Goal: Information Seeking & Learning: Learn about a topic

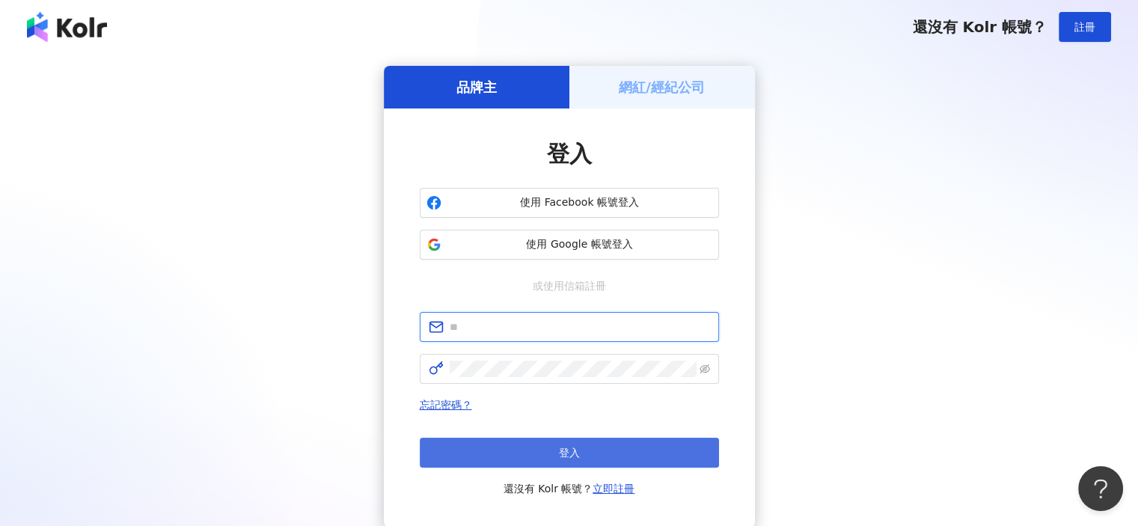
type input "**********"
click at [536, 448] on button "登入" at bounding box center [569, 453] width 299 height 30
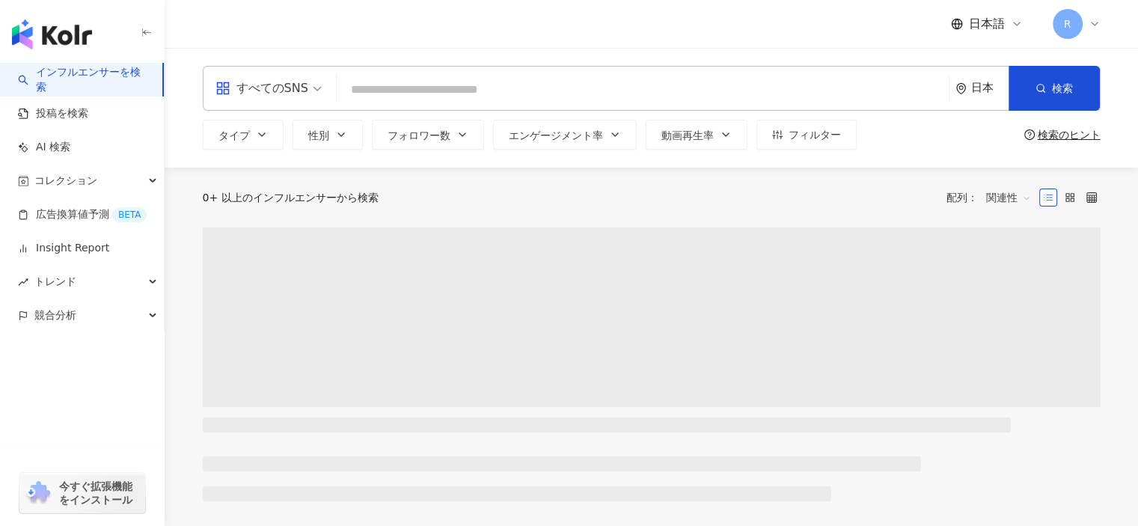
click at [1092, 22] on icon at bounding box center [1095, 24] width 12 height 12
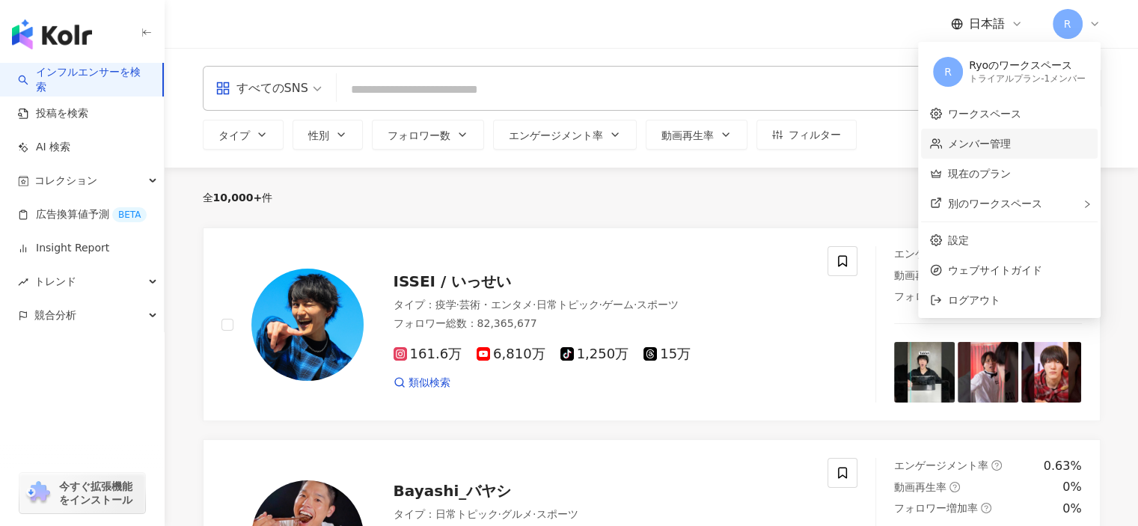
click at [984, 147] on link "メンバー管理" at bounding box center [979, 144] width 63 height 12
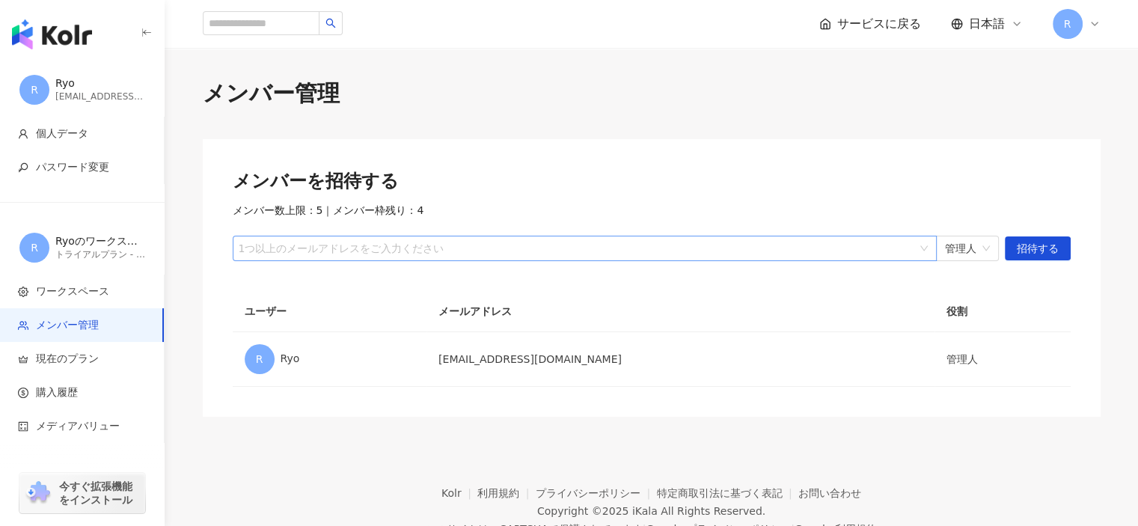
click at [379, 253] on div at bounding box center [577, 248] width 682 height 11
click at [516, 121] on div "メンバー管理 メンバーを招待する メンバー数上限：5 ｜ メンバー枠残り：4 1つ以上のメールアドレスをご入力ください 管理人 招待する ユーザー メールアド…" at bounding box center [652, 247] width 958 height 339
click at [379, 251] on div at bounding box center [577, 248] width 682 height 11
paste input "**********"
type input "**********"
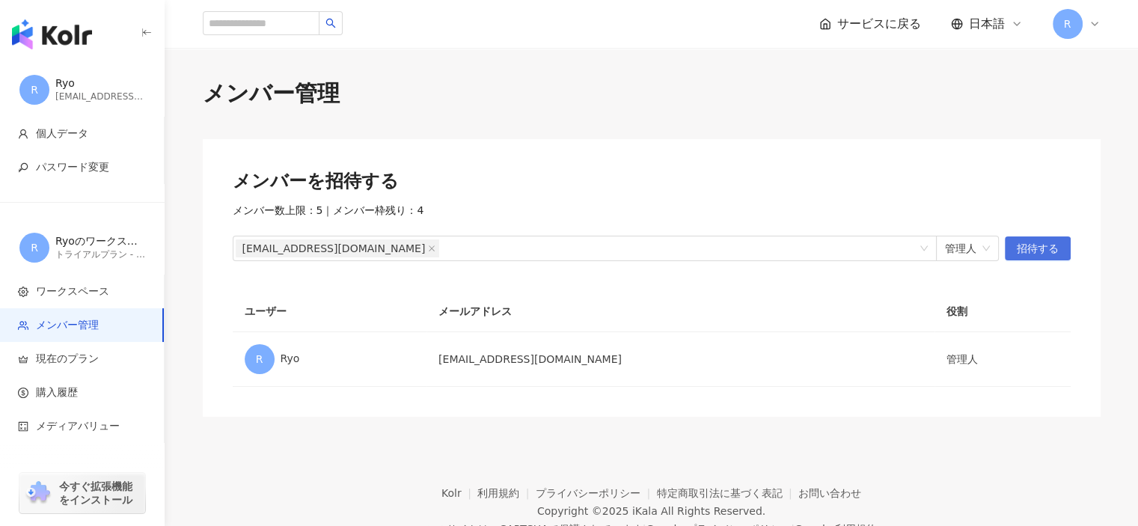
click at [1036, 256] on span "招待する" at bounding box center [1038, 249] width 42 height 24
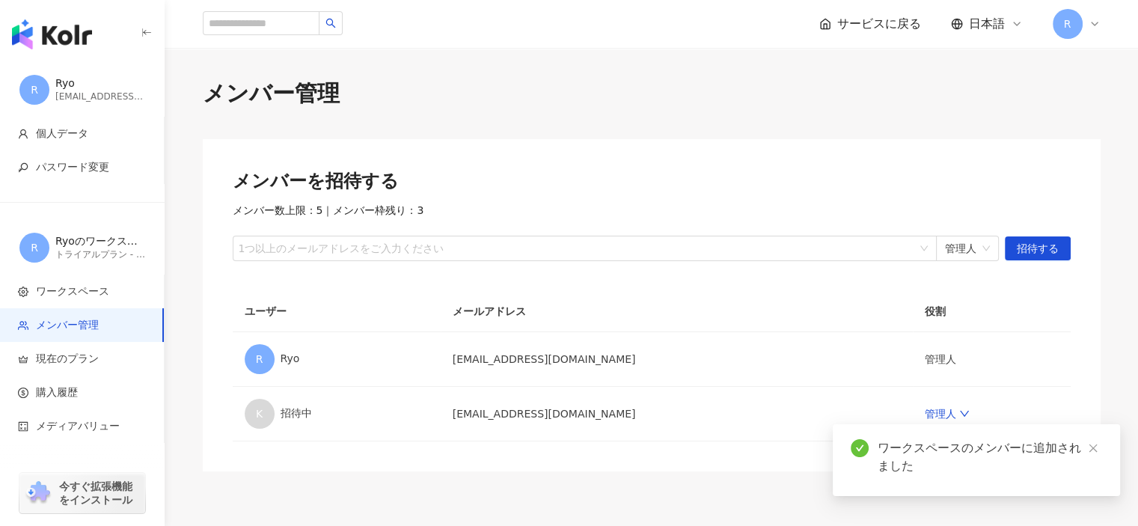
click at [530, 200] on div "メンバーを招待する メンバー数上限：5 ｜ メンバー枠残り：3 1つ以上のメールアドレスをご入力ください 管理人 招待する" at bounding box center [652, 215] width 838 height 92
click at [489, 243] on div at bounding box center [577, 248] width 682 height 11
paste input "**********"
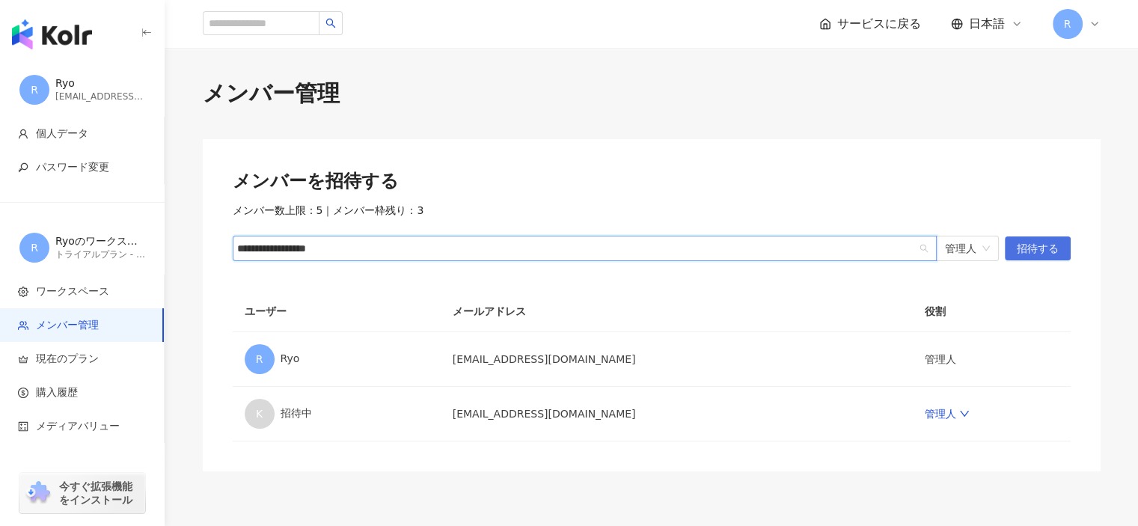
type input "**********"
click at [1042, 248] on span "招待する" at bounding box center [1038, 249] width 42 height 24
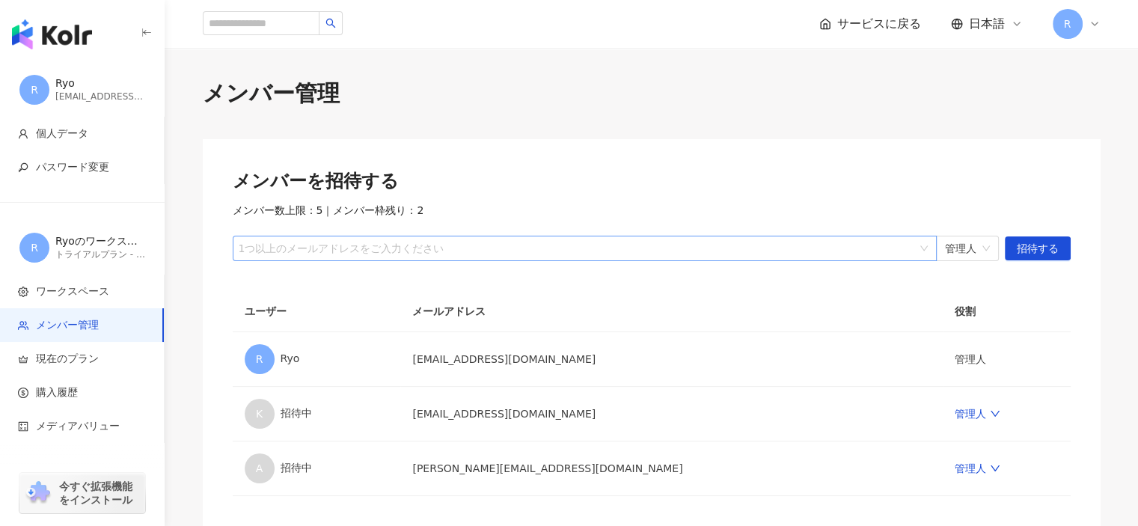
click at [445, 244] on div at bounding box center [577, 248] width 682 height 11
paste input "**********"
type input "**********"
click at [1056, 244] on span "招待する" at bounding box center [1038, 249] width 42 height 24
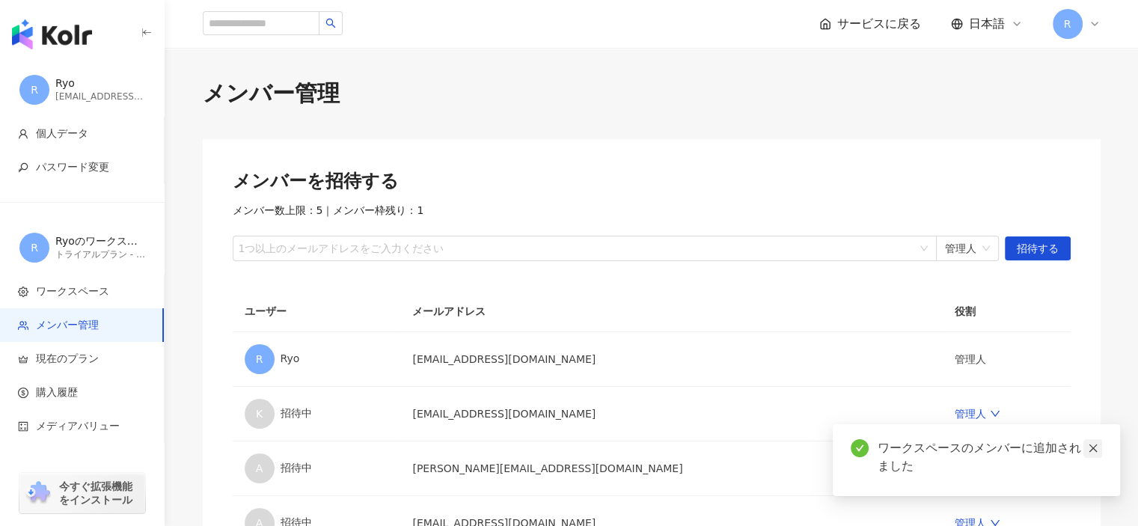
click at [1092, 449] on icon "close" at bounding box center [1093, 448] width 8 height 8
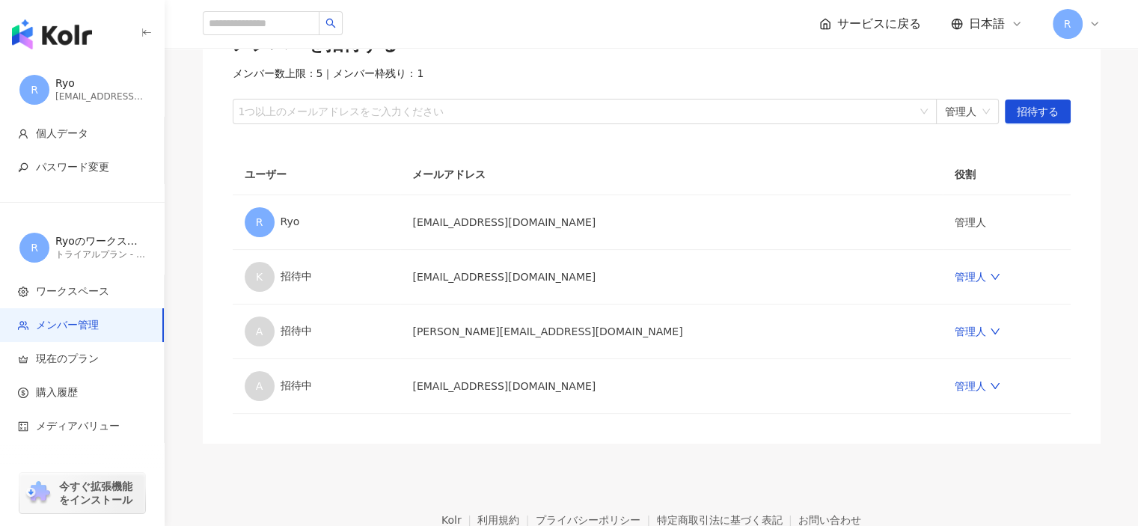
scroll to position [220, 0]
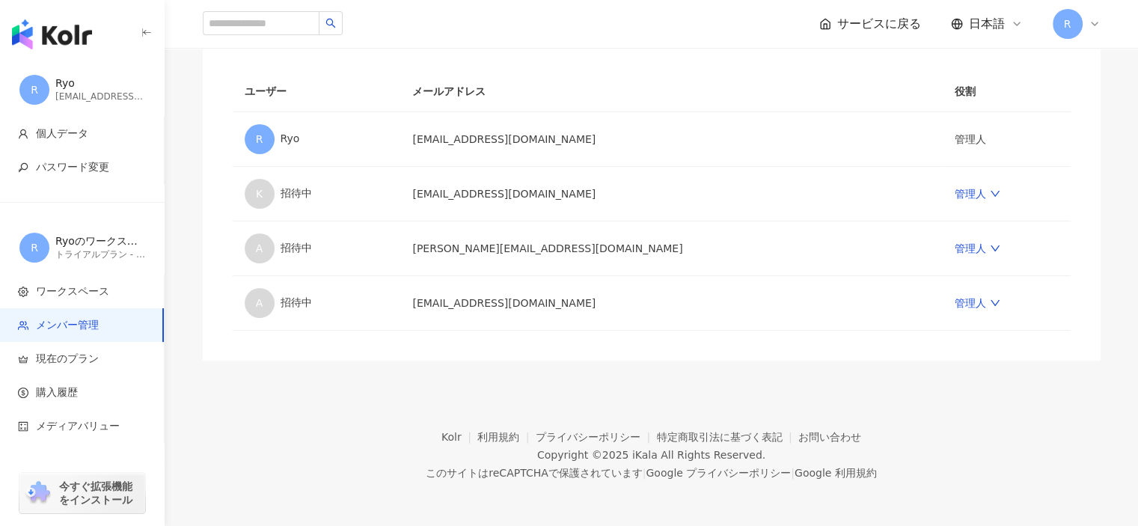
click at [935, 430] on footer "Kolr 利用規約 プライバシーポリシー 特定商取引法に基づく表記 お問い合わせ Copyright © [DATE] iKala All Rights Re…" at bounding box center [651, 444] width 973 height 166
click at [40, 27] on img "button" at bounding box center [52, 34] width 80 height 30
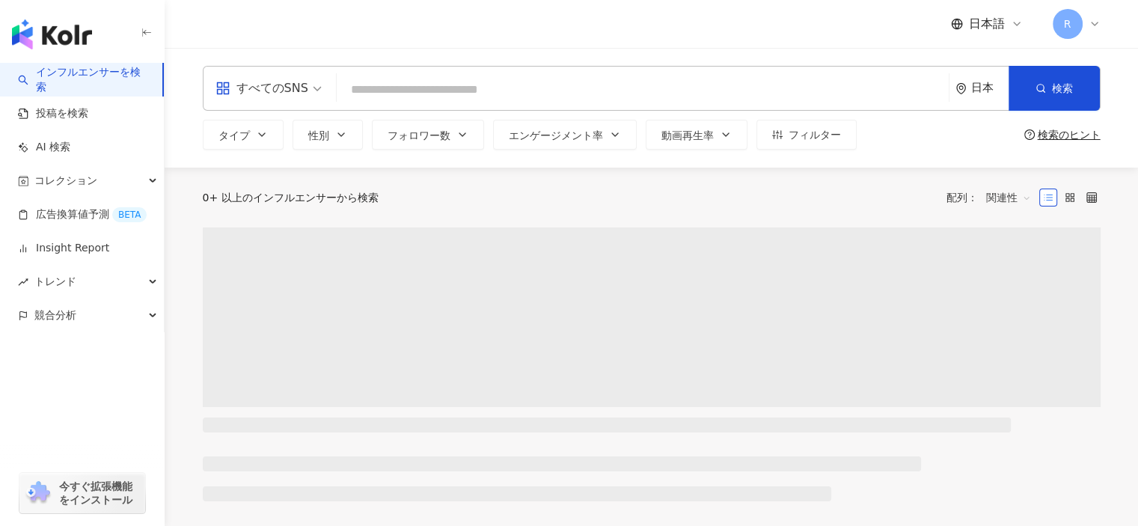
click at [415, 93] on input "search" at bounding box center [643, 90] width 600 height 28
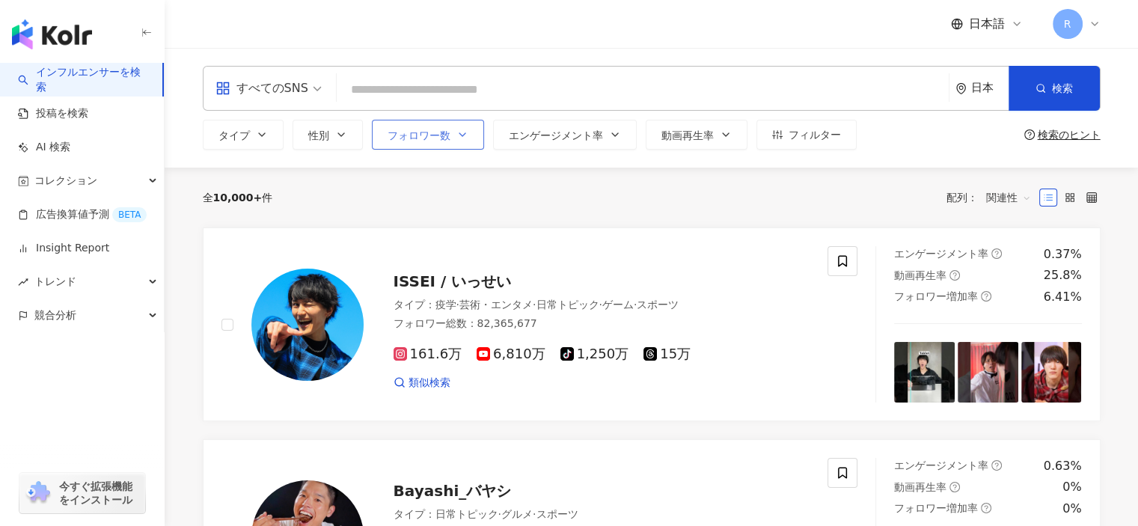
click at [448, 138] on span "フォロワー数" at bounding box center [419, 135] width 63 height 12
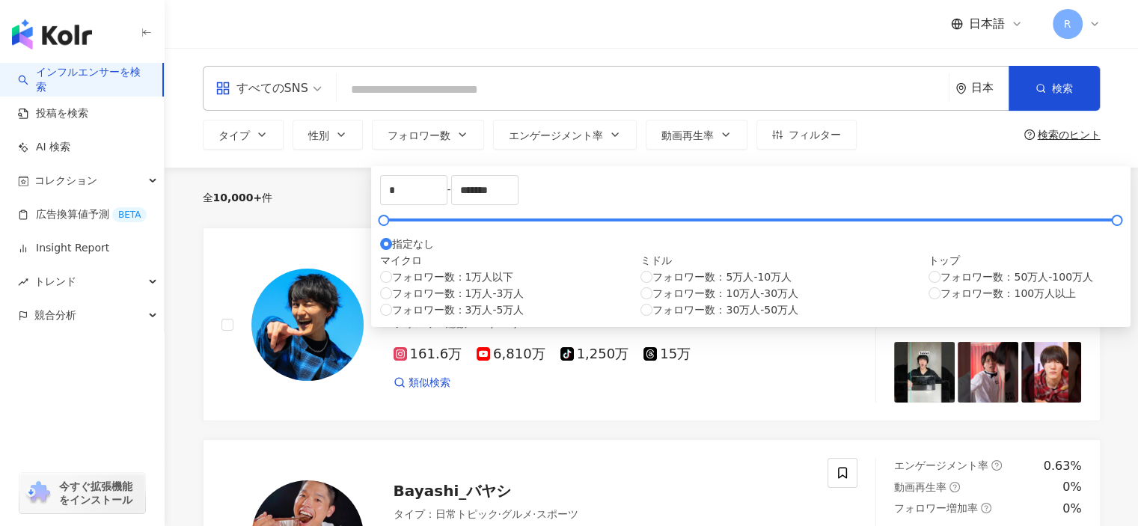
click at [716, 92] on input "search" at bounding box center [643, 90] width 600 height 28
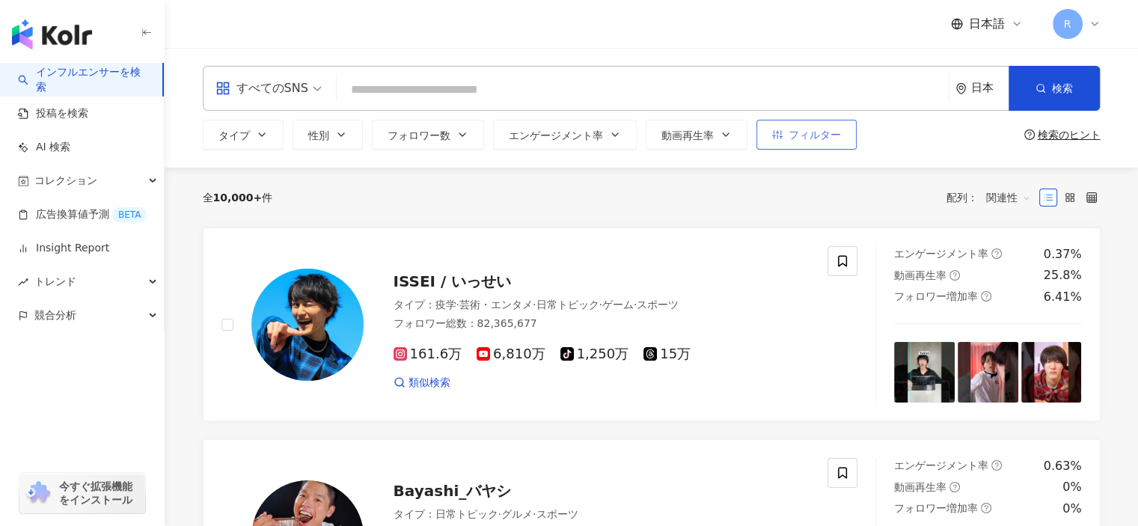
click at [802, 133] on span "フィルター" at bounding box center [815, 135] width 52 height 12
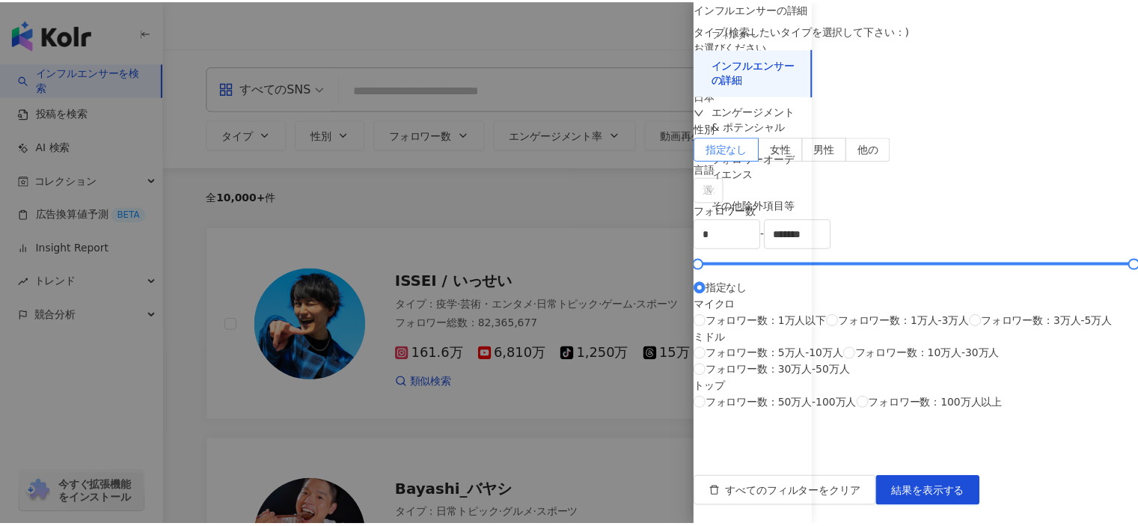
scroll to position [441, 0]
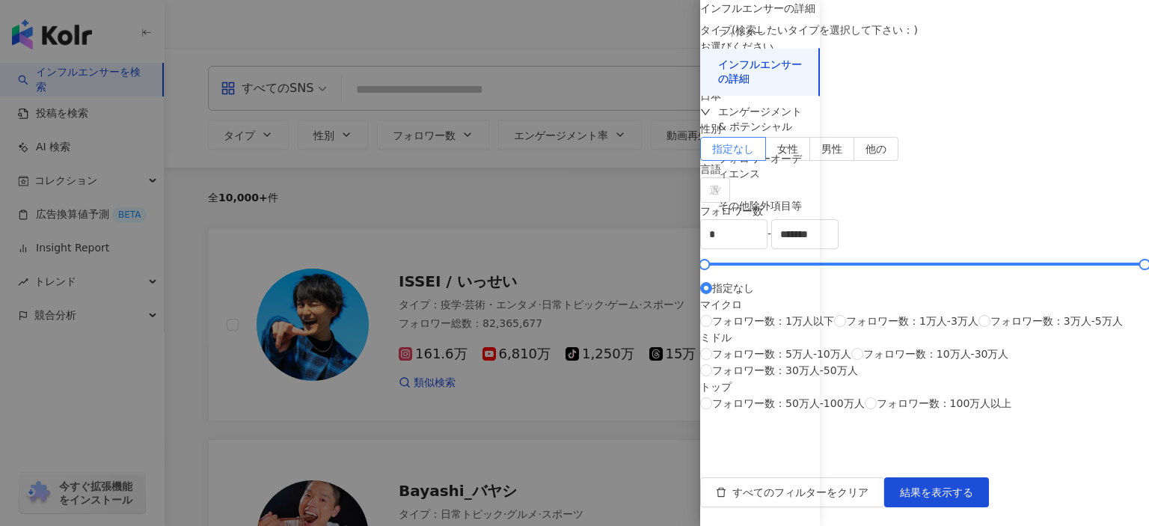
click at [587, 194] on div at bounding box center [574, 263] width 1149 height 526
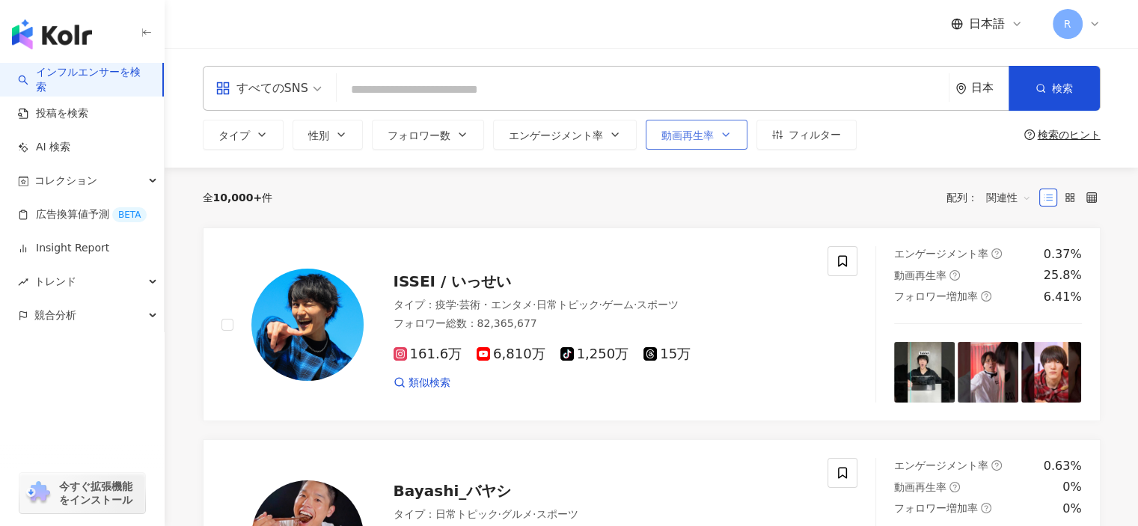
click at [739, 132] on button "動画再生率" at bounding box center [697, 135] width 102 height 30
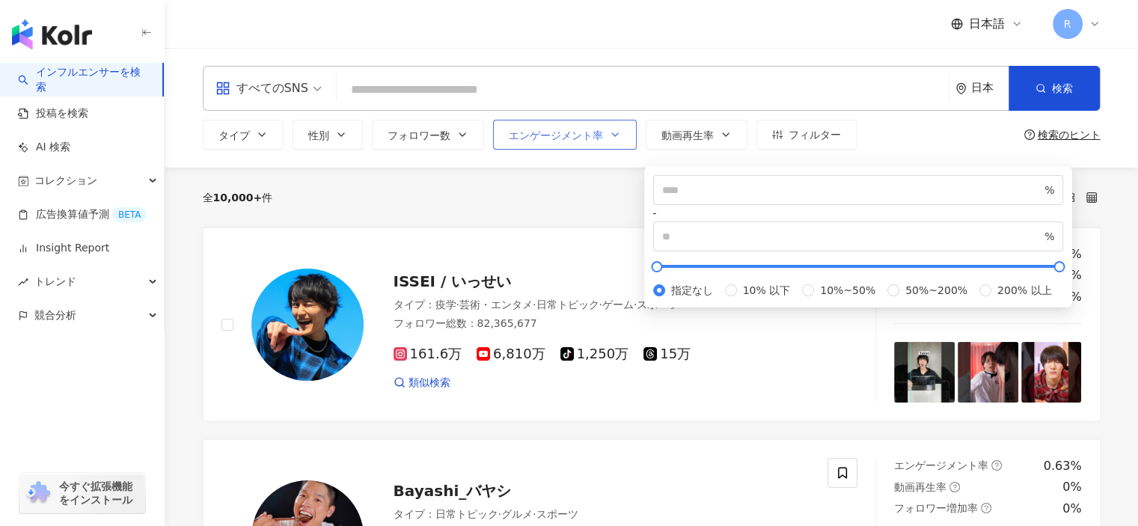
click at [602, 144] on button "エンゲージメント率" at bounding box center [565, 135] width 144 height 30
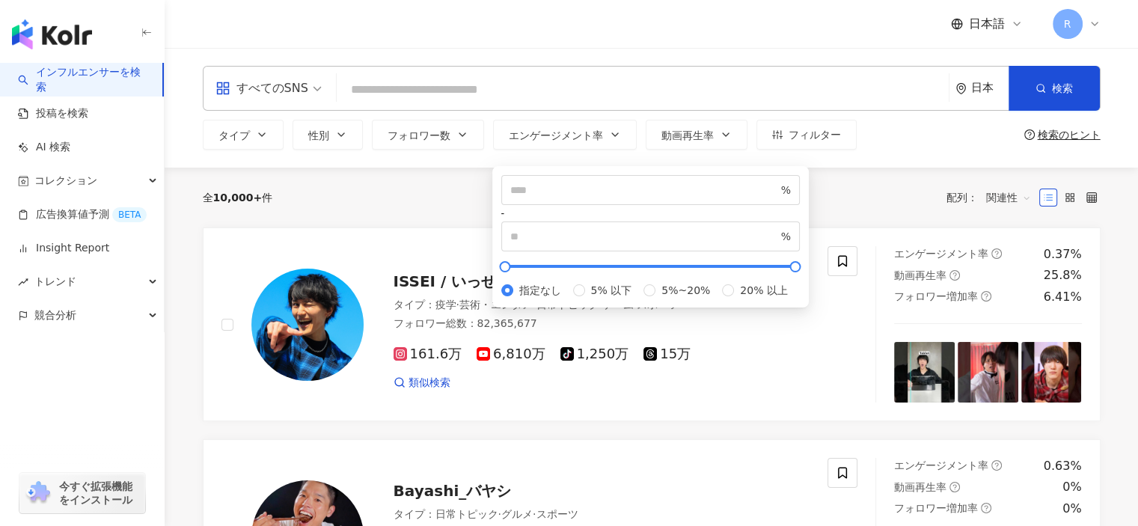
click at [522, 86] on input "search" at bounding box center [643, 90] width 600 height 28
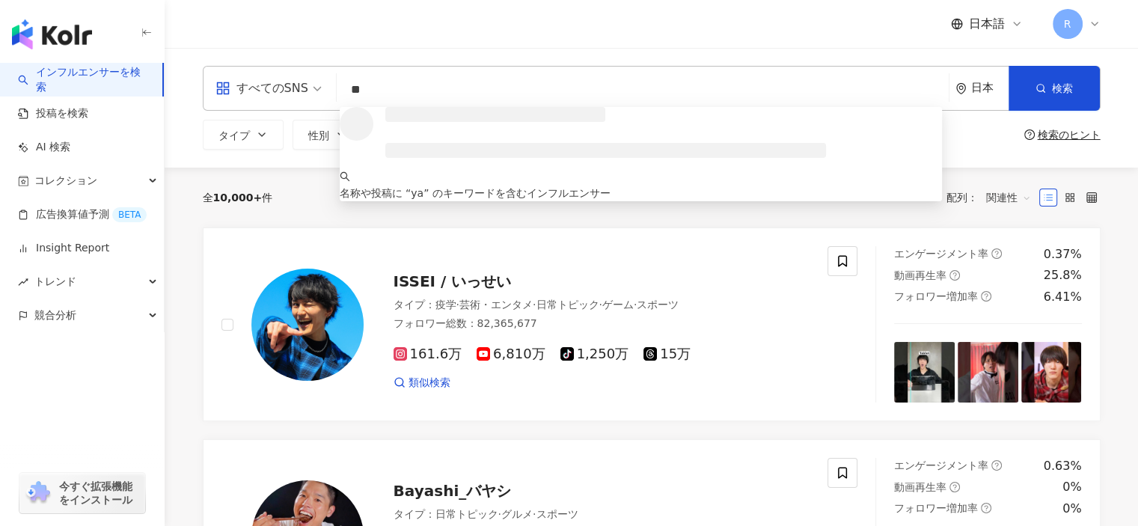
type input "*"
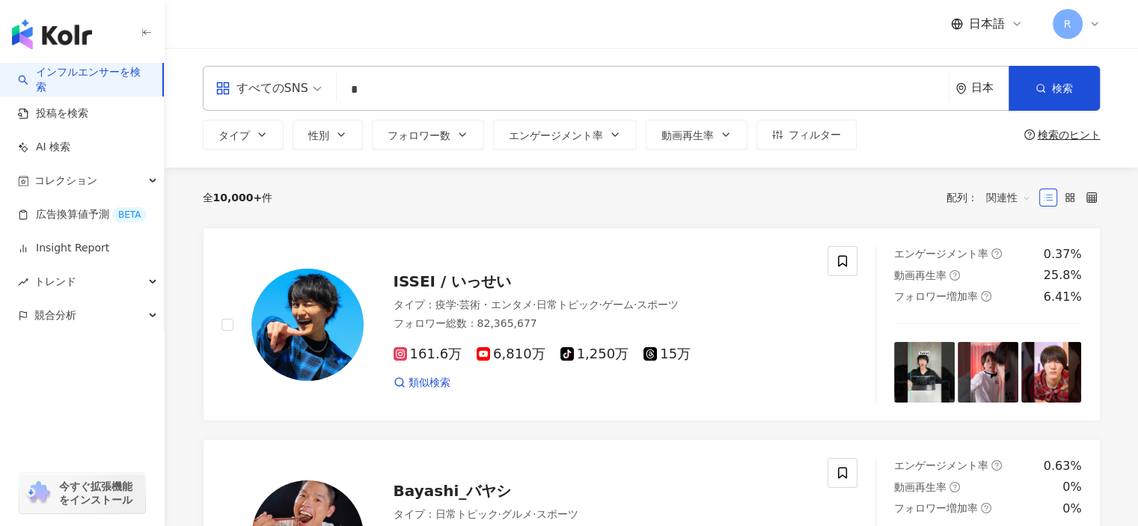
type input "*"
type input "***"
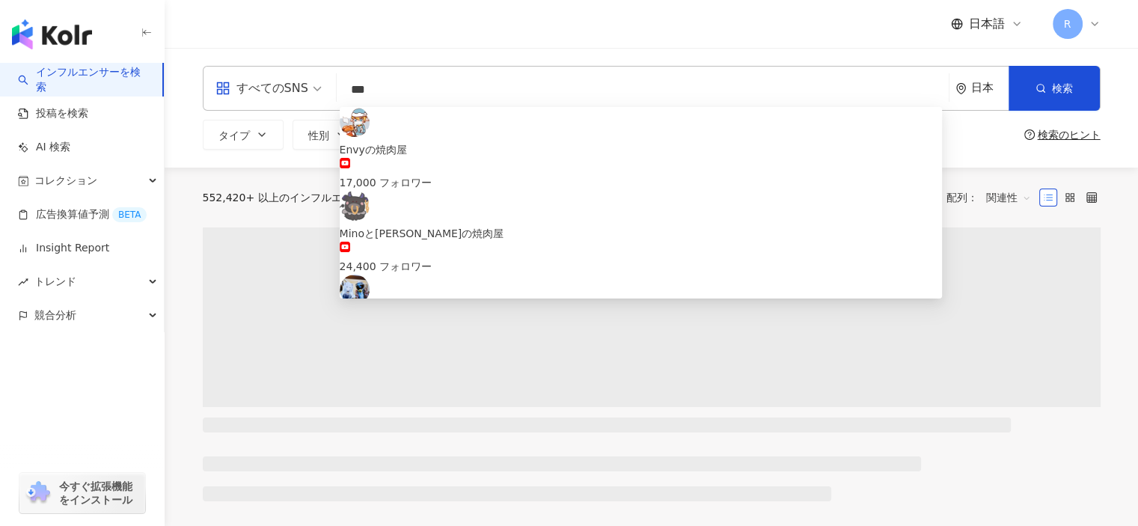
click at [635, 358] on div "焼肉まほら 1,559 フォロワー 類似検索" at bounding box center [641, 407] width 603 height 99
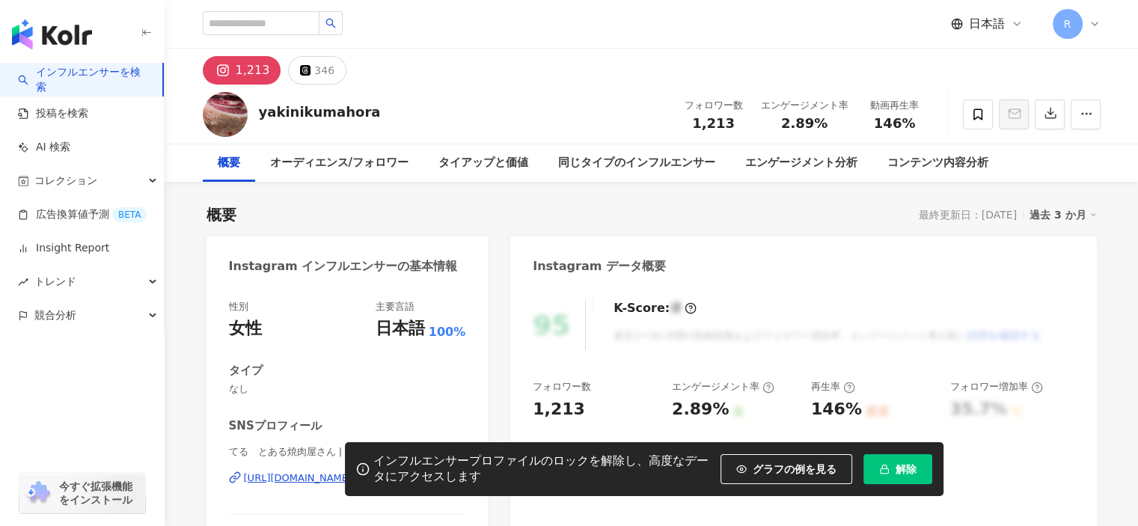
click at [681, 215] on div "概要 最終更新日：2025/10/04 過去 3 か月" at bounding box center [652, 214] width 890 height 21
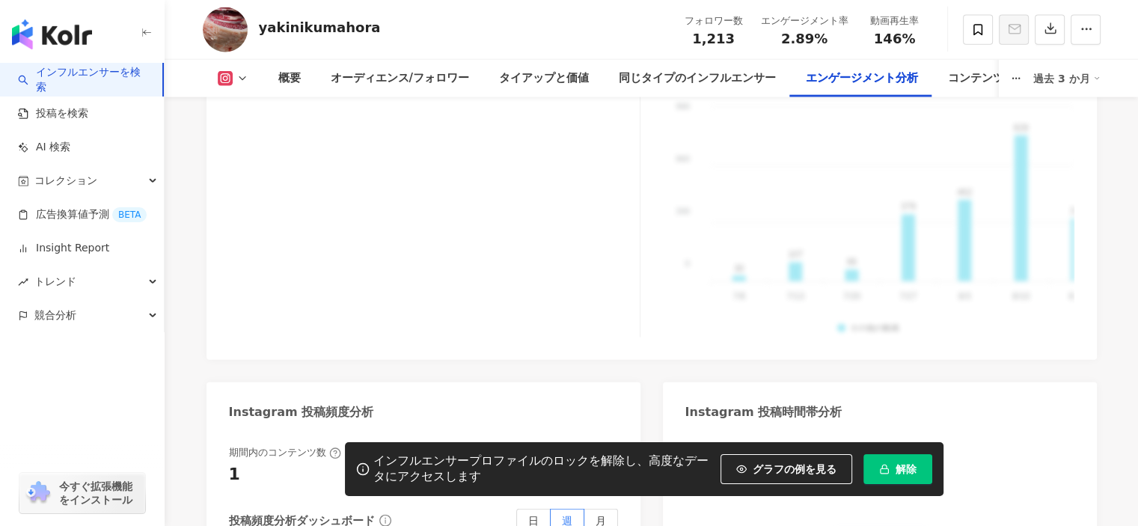
scroll to position [4729, 0]
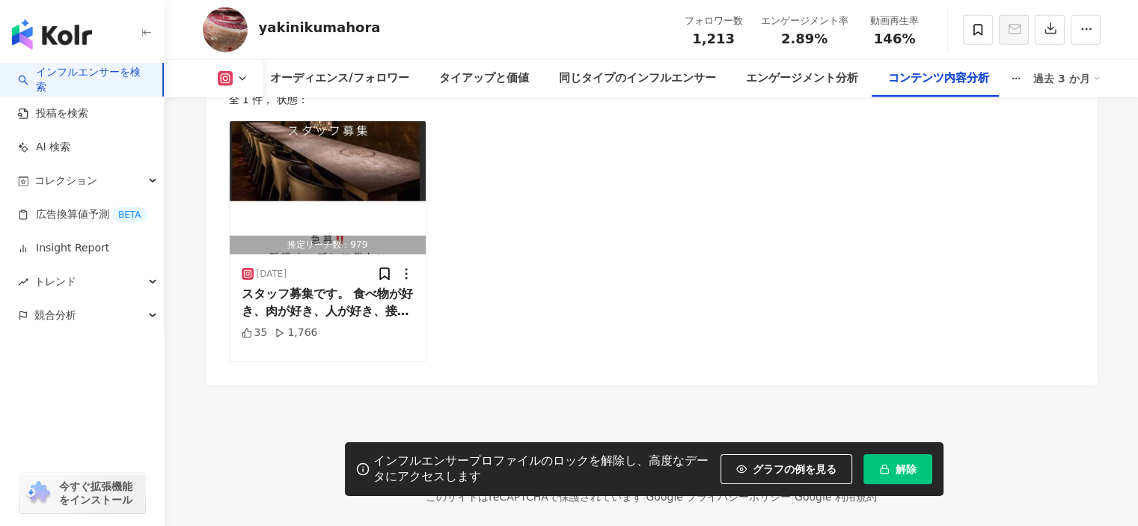
click at [542, 257] on div "推定リーチ数：979 2025/09/12 スタッフ募集です。 食べ物が好き、肉が好き、人が好き、接客が好き な方、是非一緒に働きませんか？ 詳細はDMいただ…" at bounding box center [652, 240] width 846 height 241
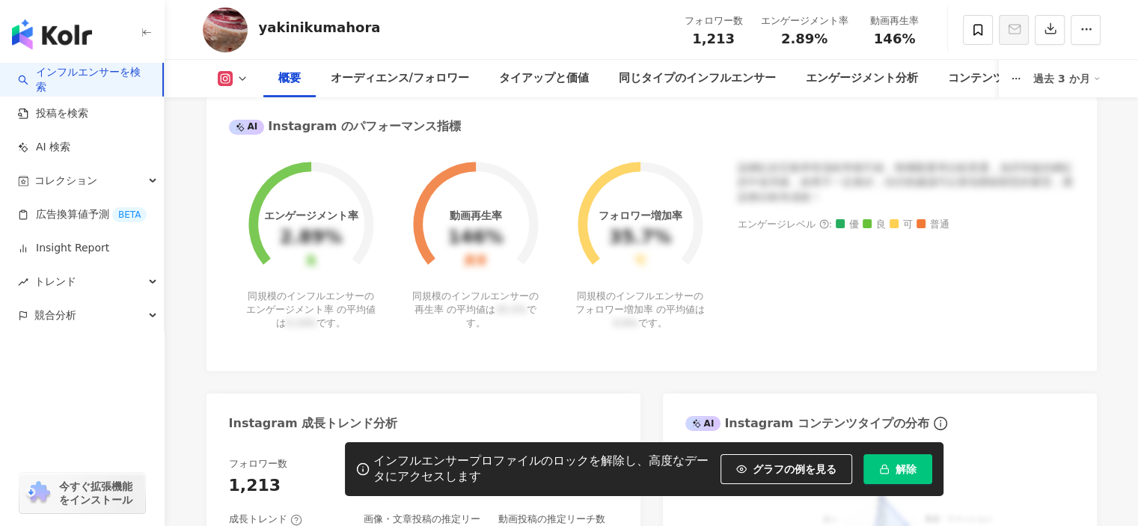
scroll to position [0, 0]
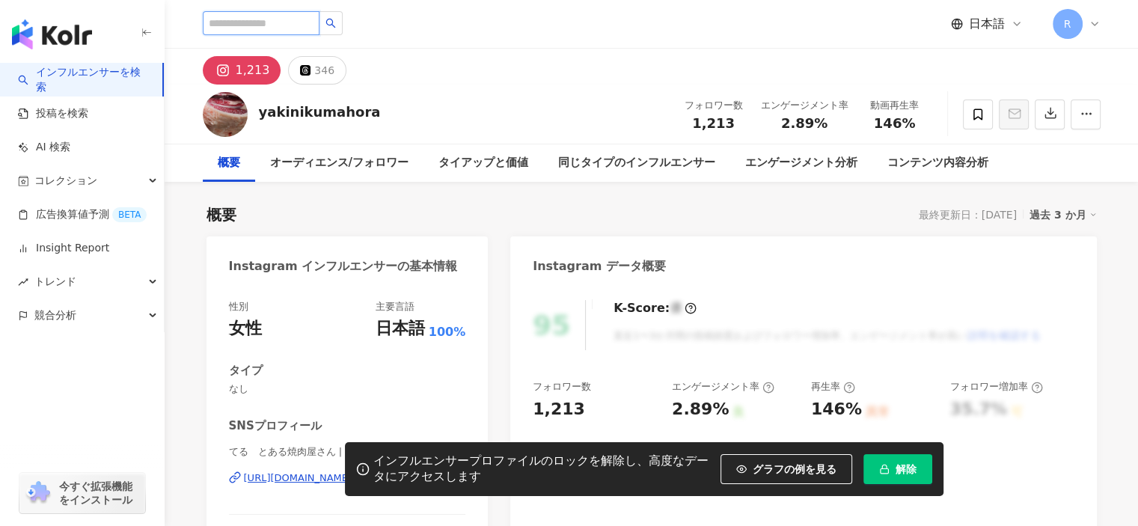
click at [320, 17] on input "search" at bounding box center [261, 23] width 117 height 24
click at [1089, 116] on icon "button" at bounding box center [1086, 113] width 13 height 13
click at [872, 44] on div "日本語 R" at bounding box center [652, 24] width 898 height 48
click at [563, 104] on div "yakinikumahora フォロワー数 1,213 エンゲージメント率 2.89% 動画再生率 146%" at bounding box center [652, 114] width 958 height 59
click at [557, 147] on div "同じタイプのインフルエンサー" at bounding box center [636, 162] width 187 height 37
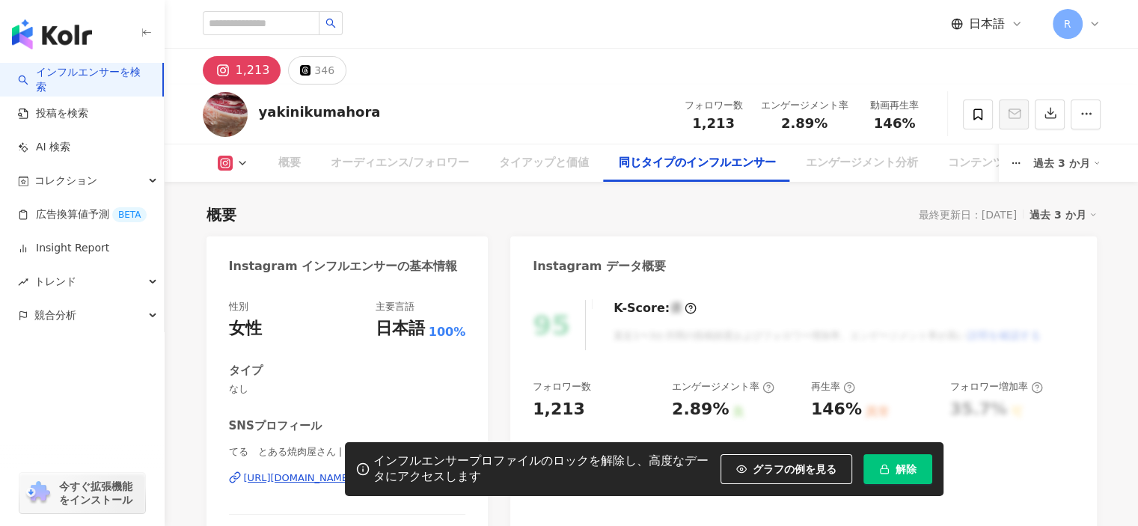
scroll to position [2452, 0]
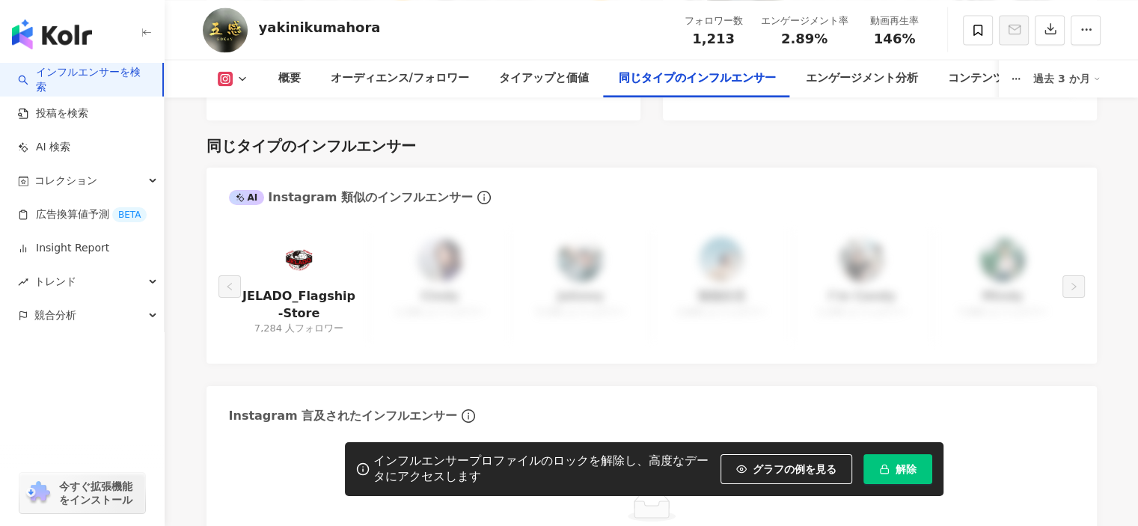
scroll to position [2452, 0]
